Goal: Task Accomplishment & Management: Manage account settings

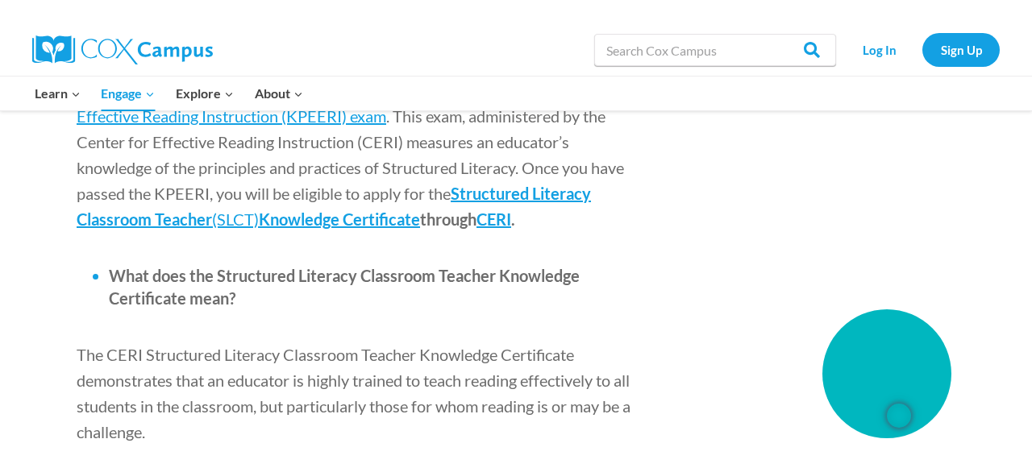
scroll to position [2141, 0]
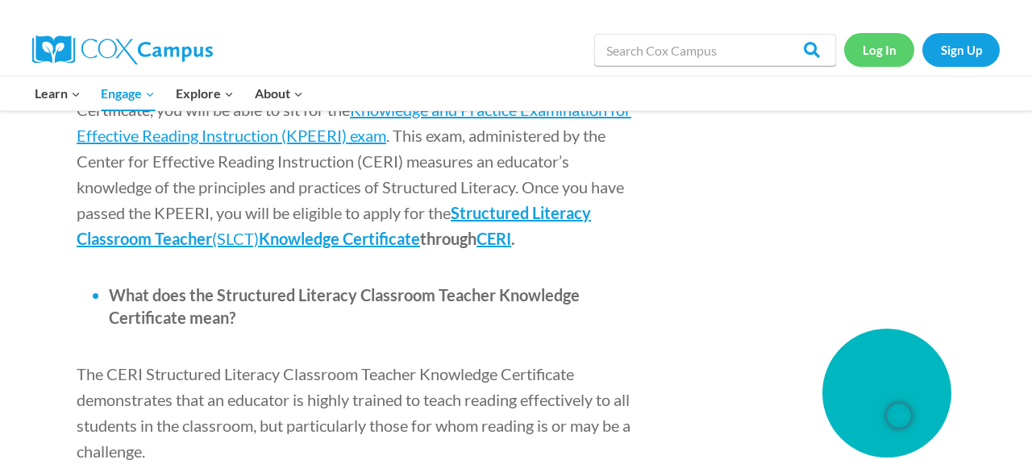
click at [878, 56] on link "Log In" at bounding box center [879, 49] width 70 height 33
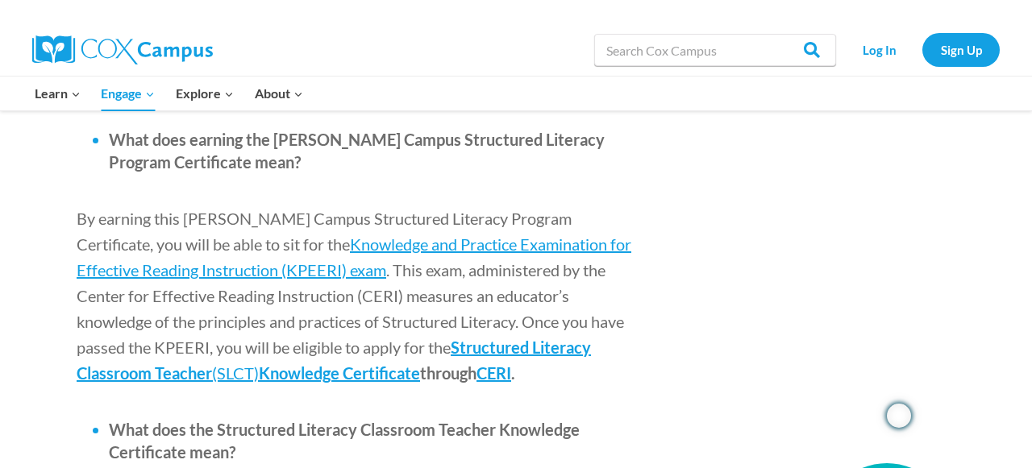
scroll to position [2004, 0]
